Goal: Task Accomplishment & Management: Manage account settings

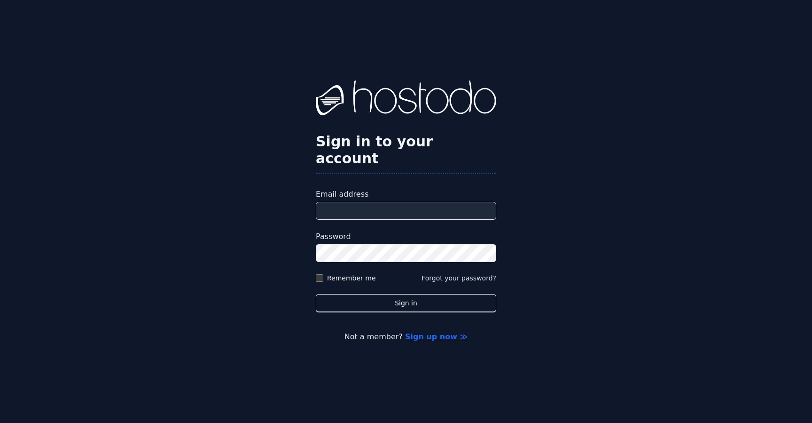
type input "**********"
click at [357, 273] on label "Remember me" at bounding box center [351, 277] width 49 height 9
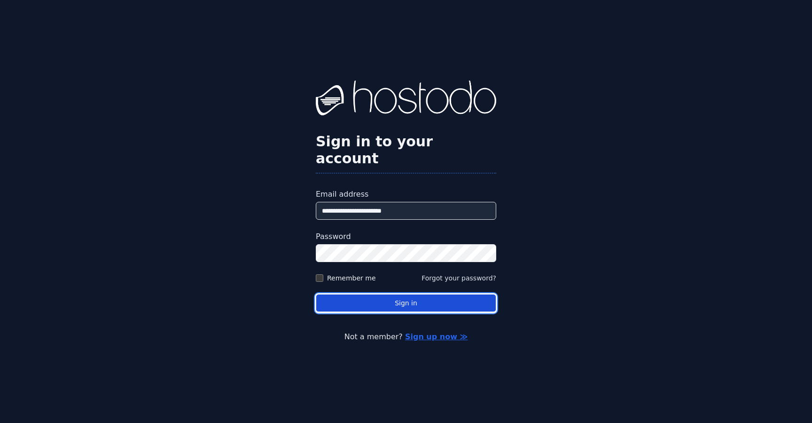
click at [374, 296] on button "Sign in" at bounding box center [406, 303] width 181 height 18
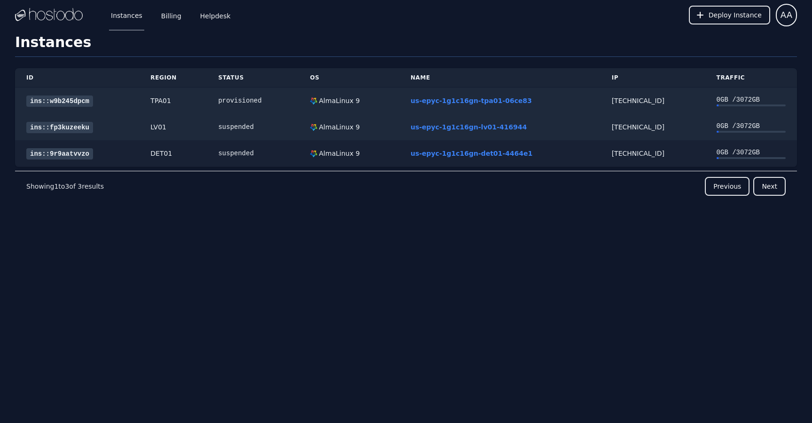
click at [636, 161] on td "[TECHNICAL_ID]" at bounding box center [653, 153] width 105 height 27
click at [636, 156] on div "[TECHNICAL_ID]" at bounding box center [653, 153] width 82 height 9
copy div "[TECHNICAL_ID]"
click at [624, 105] on div "[TECHNICAL_ID]" at bounding box center [653, 100] width 82 height 9
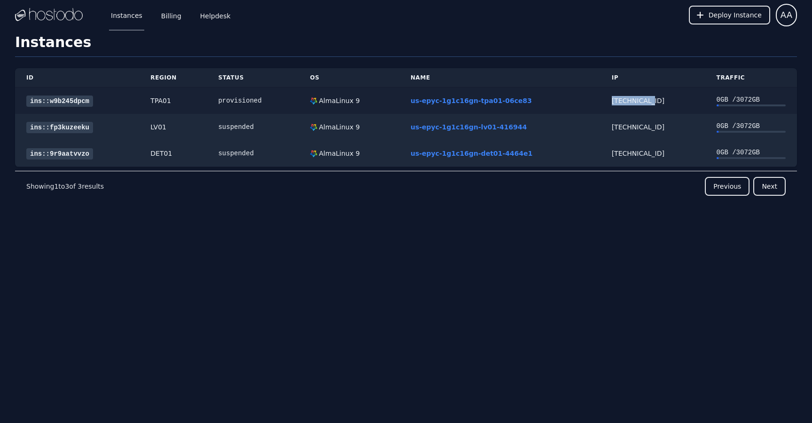
click at [624, 105] on div "[TECHNICAL_ID]" at bounding box center [653, 100] width 82 height 9
copy div "[TECHNICAL_ID]"
click at [74, 126] on link "ins::fp3kuzeeku" at bounding box center [59, 127] width 67 height 11
